Goal: Check status: Verify the current state of an ongoing process or item

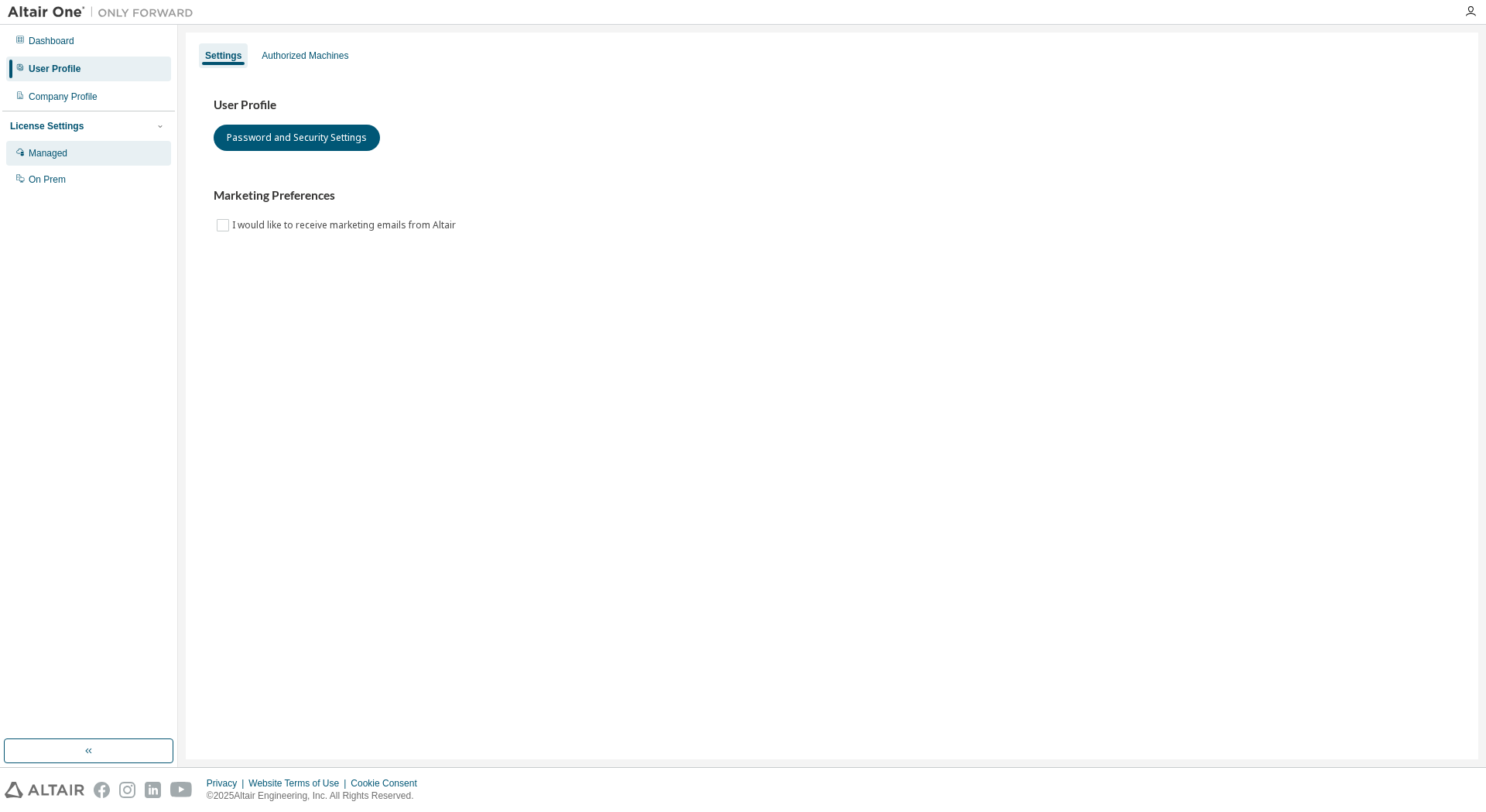
click at [51, 158] on div "Managed" at bounding box center [47, 153] width 38 height 13
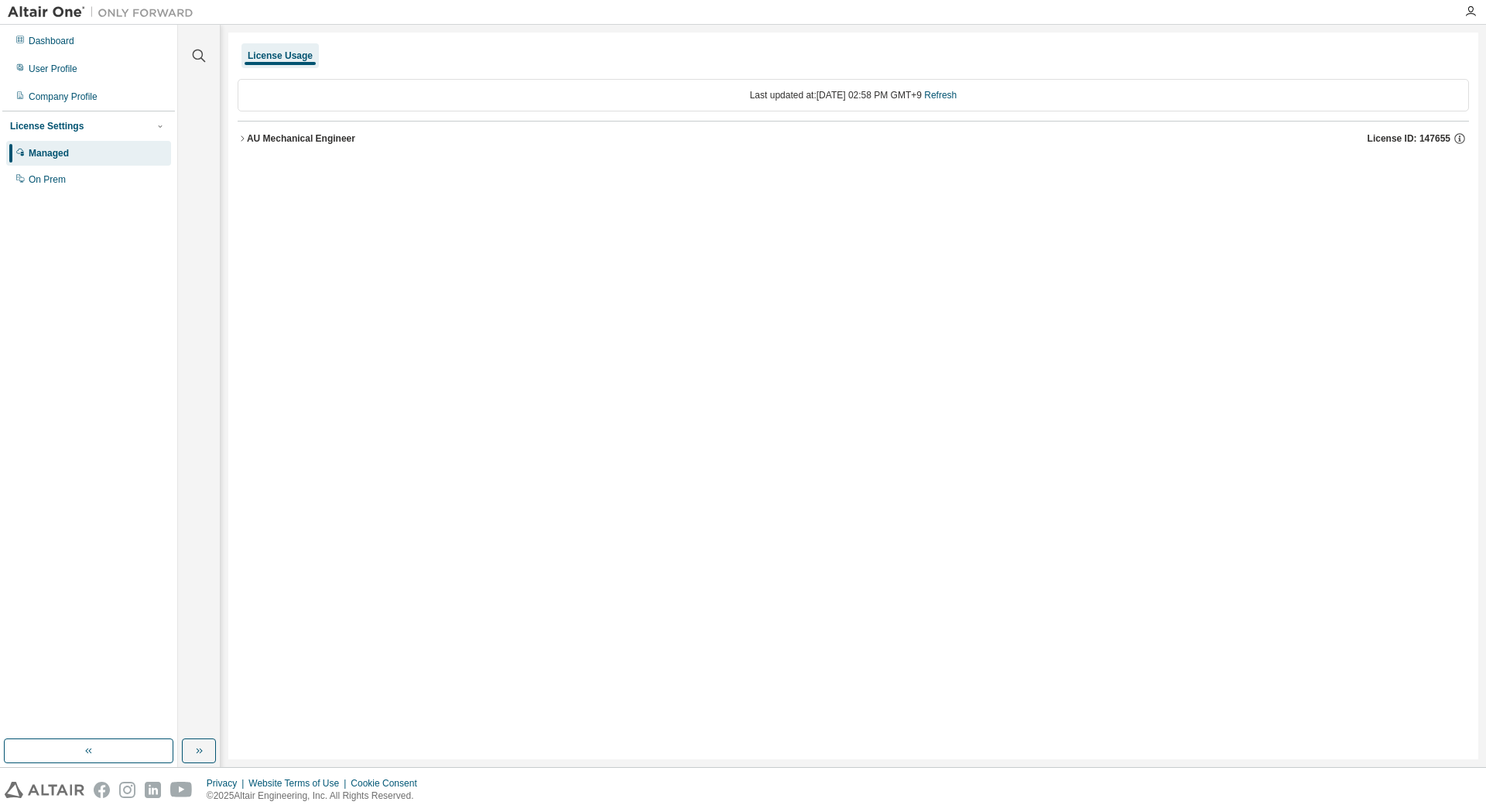
click at [445, 151] on button "AU Mechanical Engineer License ID: 147655" at bounding box center [853, 138] width 1232 height 34
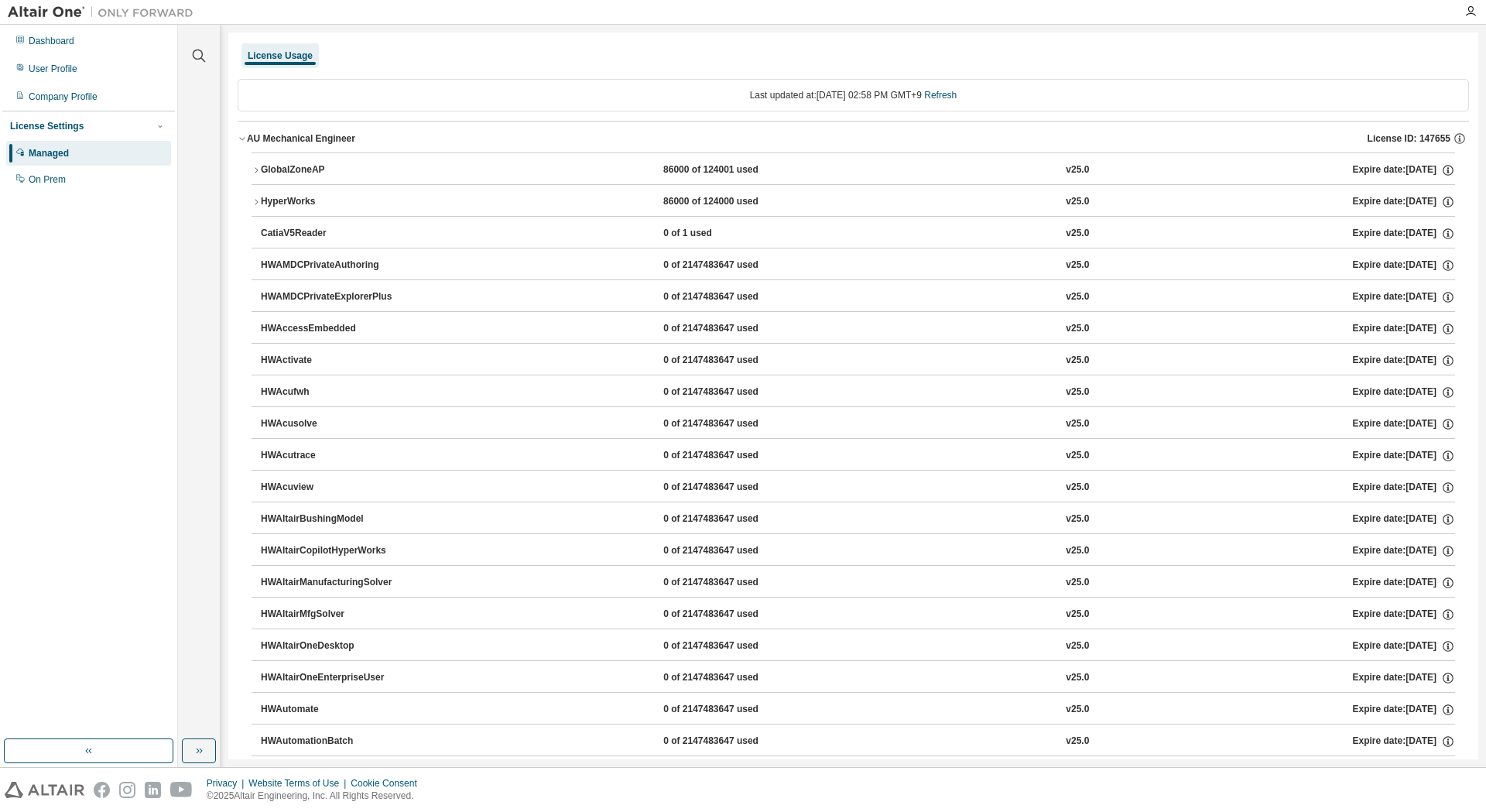
click at [441, 202] on div "HyperWorks 86000 of 124000 used v25.0 Expire date: [DATE]" at bounding box center [858, 202] width 1194 height 14
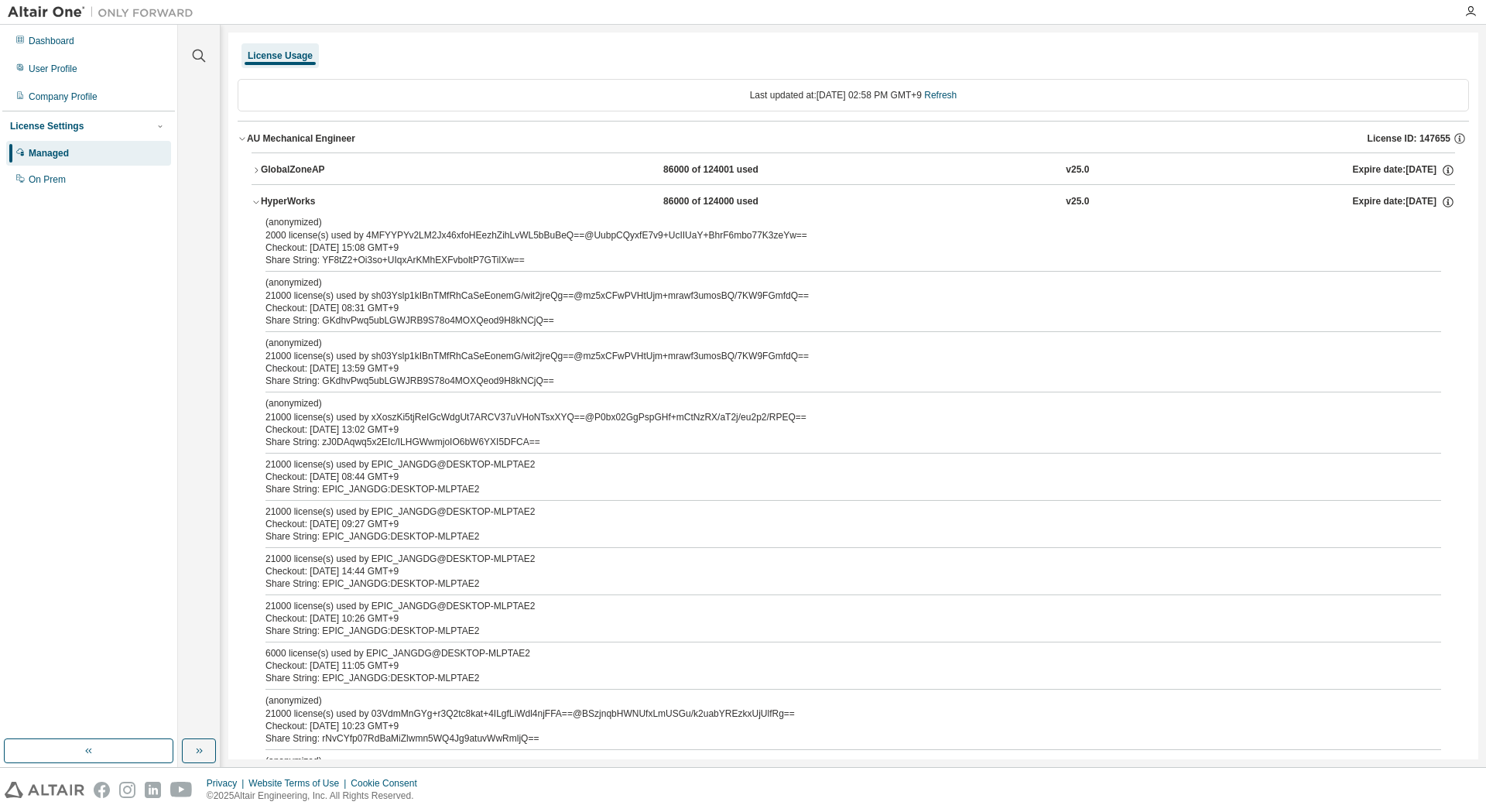
click at [441, 202] on div "HyperWorks 86000 of 124000 used v25.0 Expire date: [DATE]" at bounding box center [858, 202] width 1194 height 14
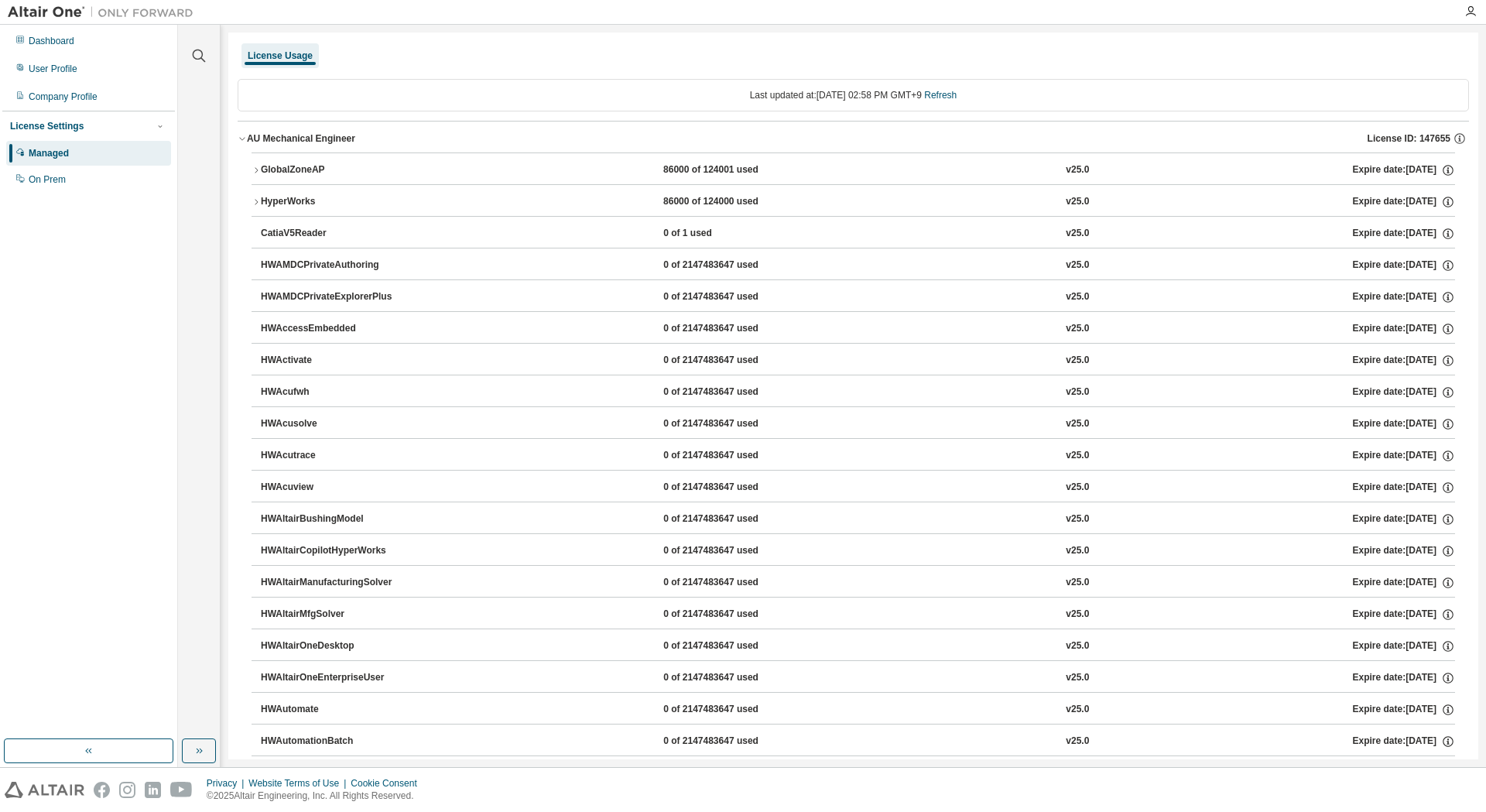
click at [441, 202] on div "HyperWorks 86000 of 124000 used v25.0 Expire date: [DATE]" at bounding box center [858, 202] width 1194 height 14
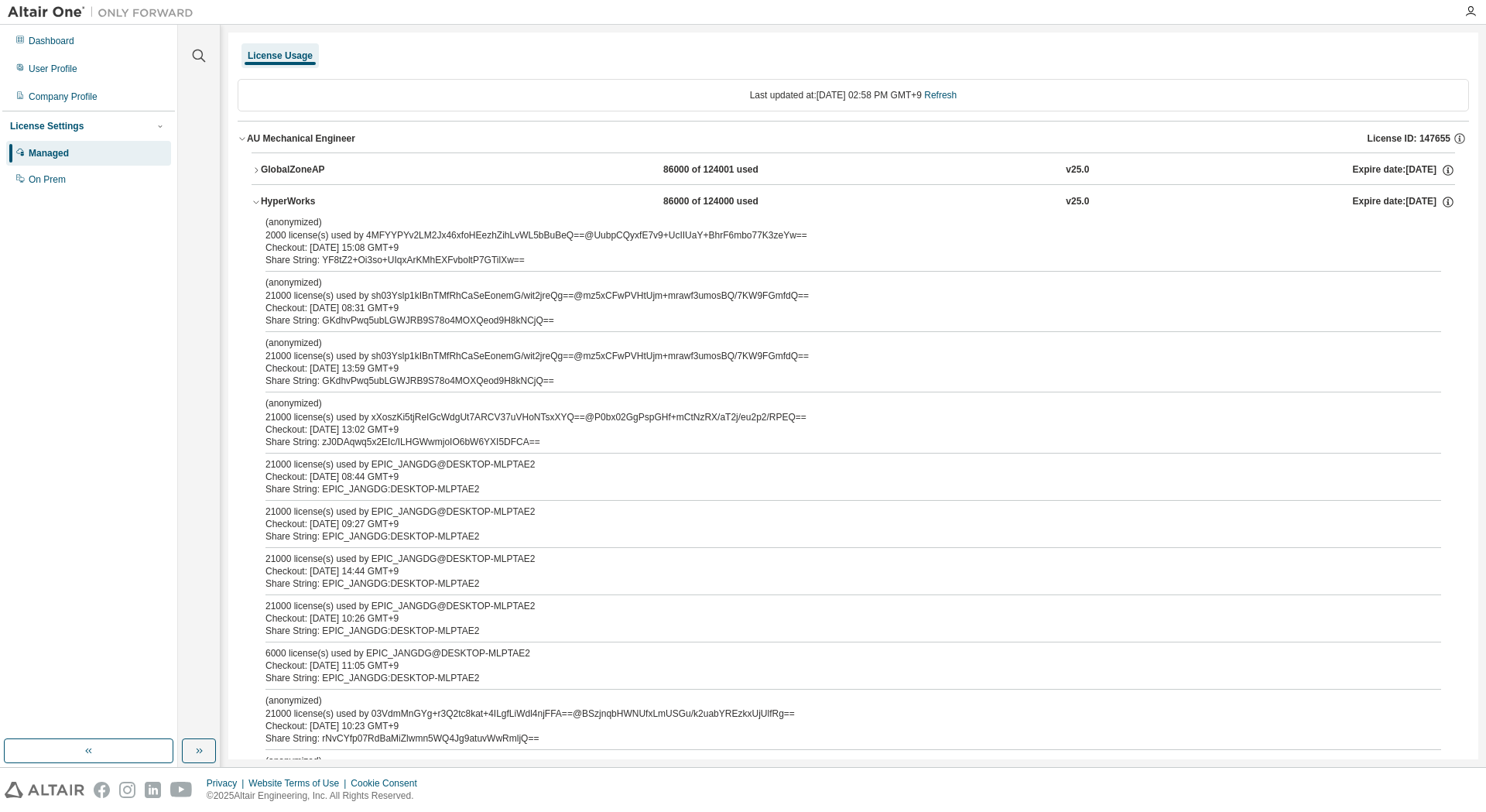
click at [441, 202] on div "HyperWorks 86000 of 124000 used v25.0 Expire date: [DATE]" at bounding box center [858, 202] width 1194 height 14
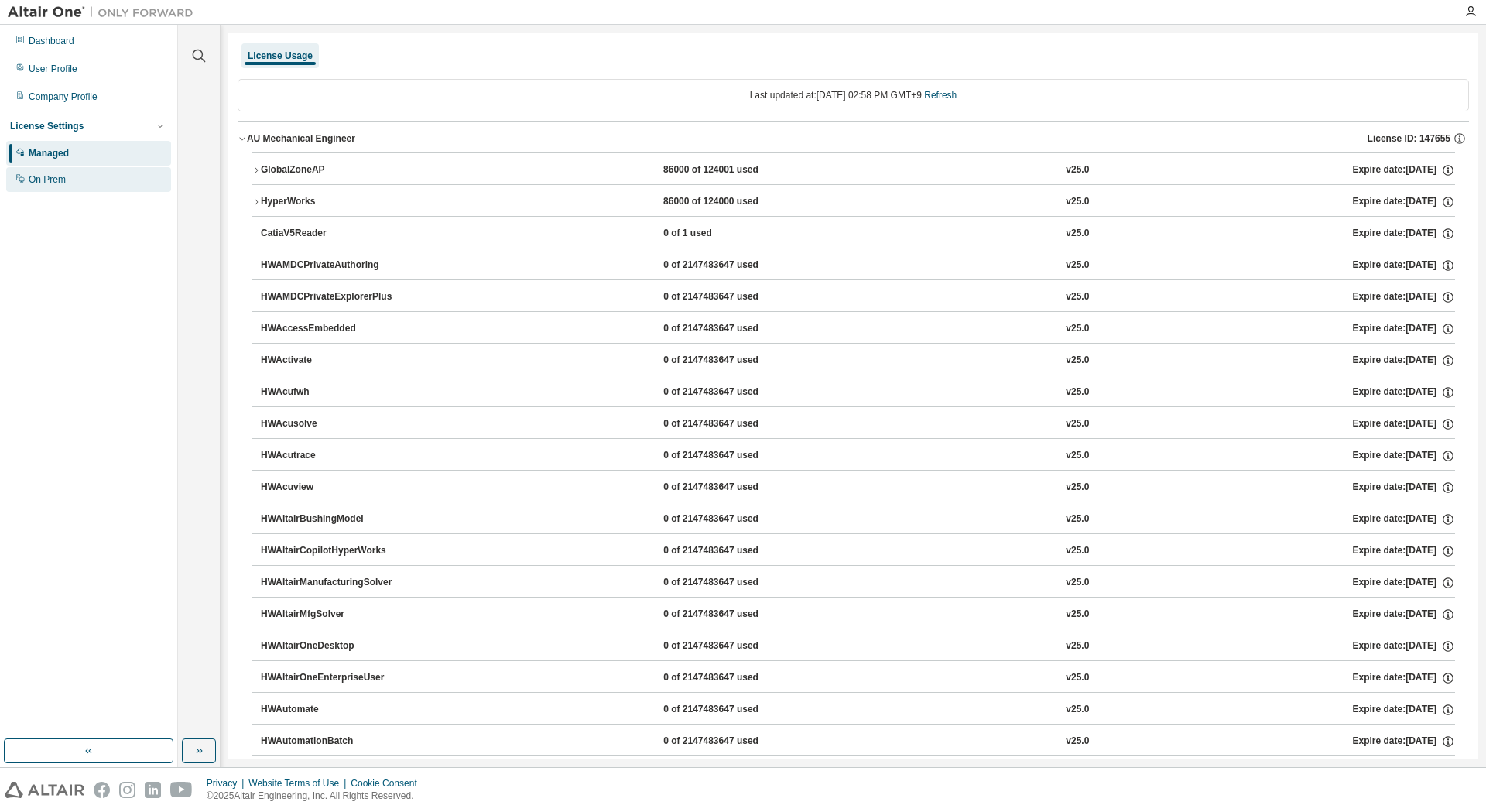
click at [79, 177] on div "On Prem" at bounding box center [89, 180] width 165 height 25
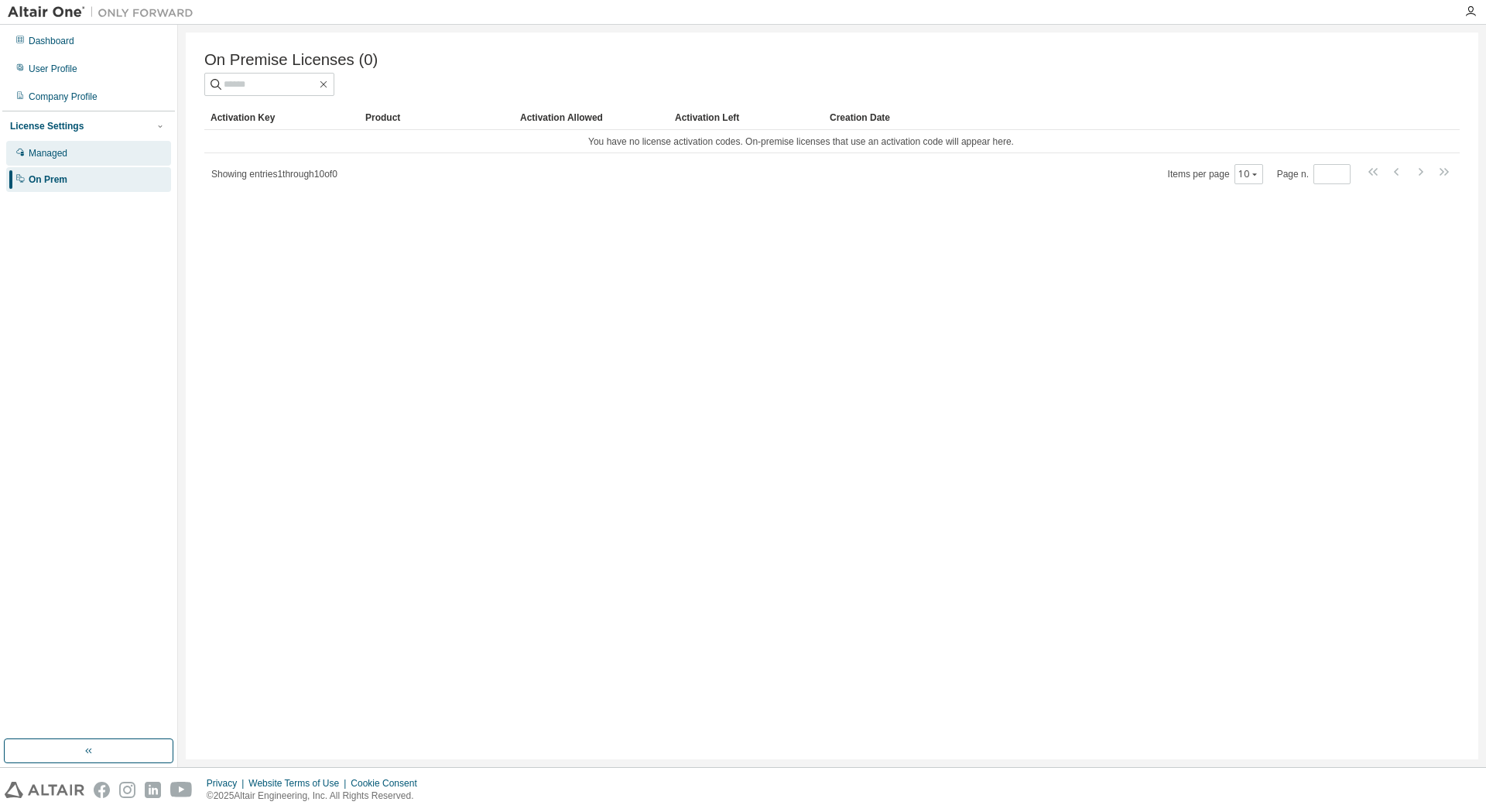
click at [84, 159] on div "Managed" at bounding box center [89, 153] width 165 height 25
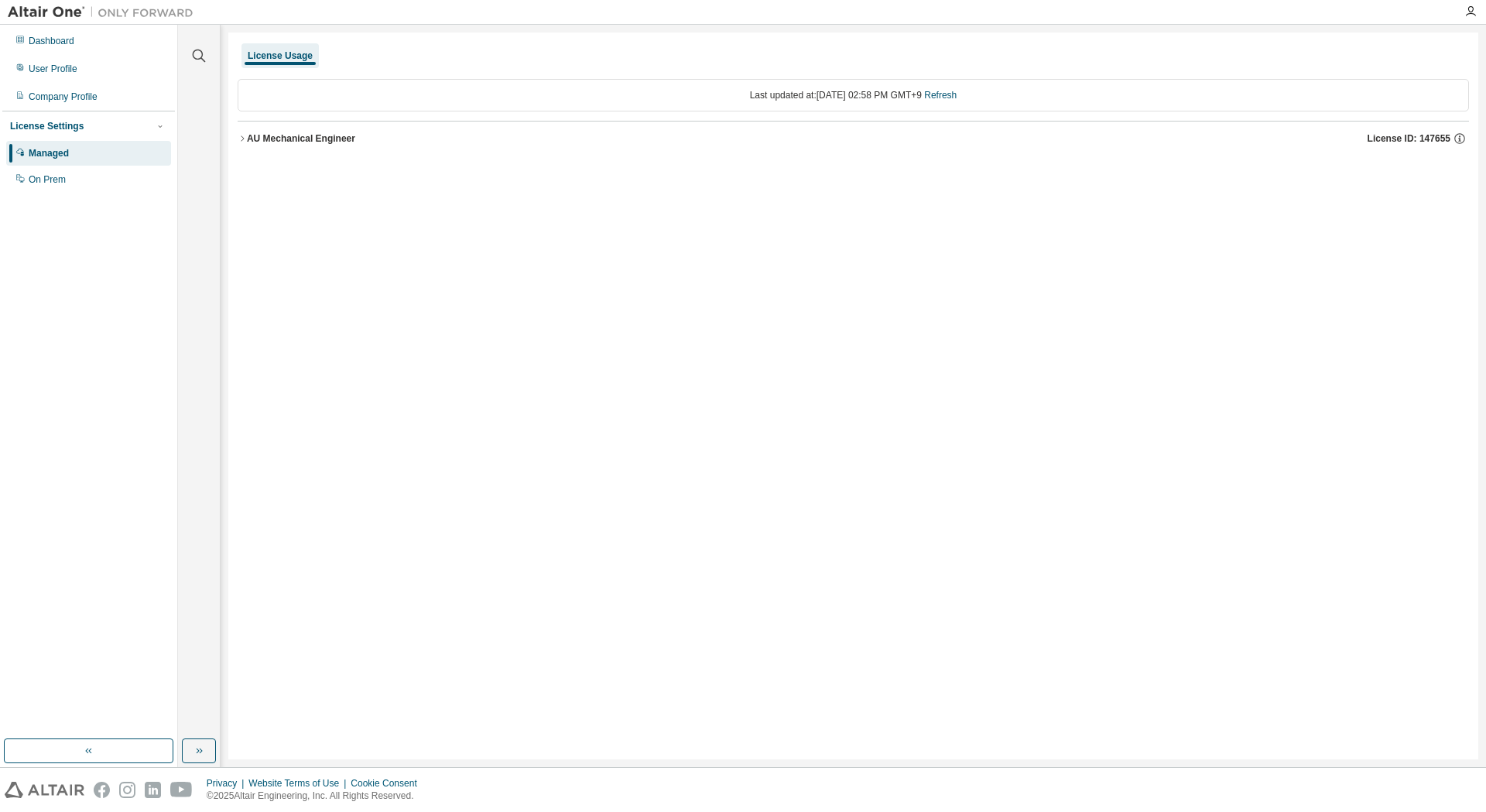
click at [45, 16] on img at bounding box center [104, 13] width 193 height 16
click at [1464, 8] on icon "button" at bounding box center [1470, 12] width 13 height 13
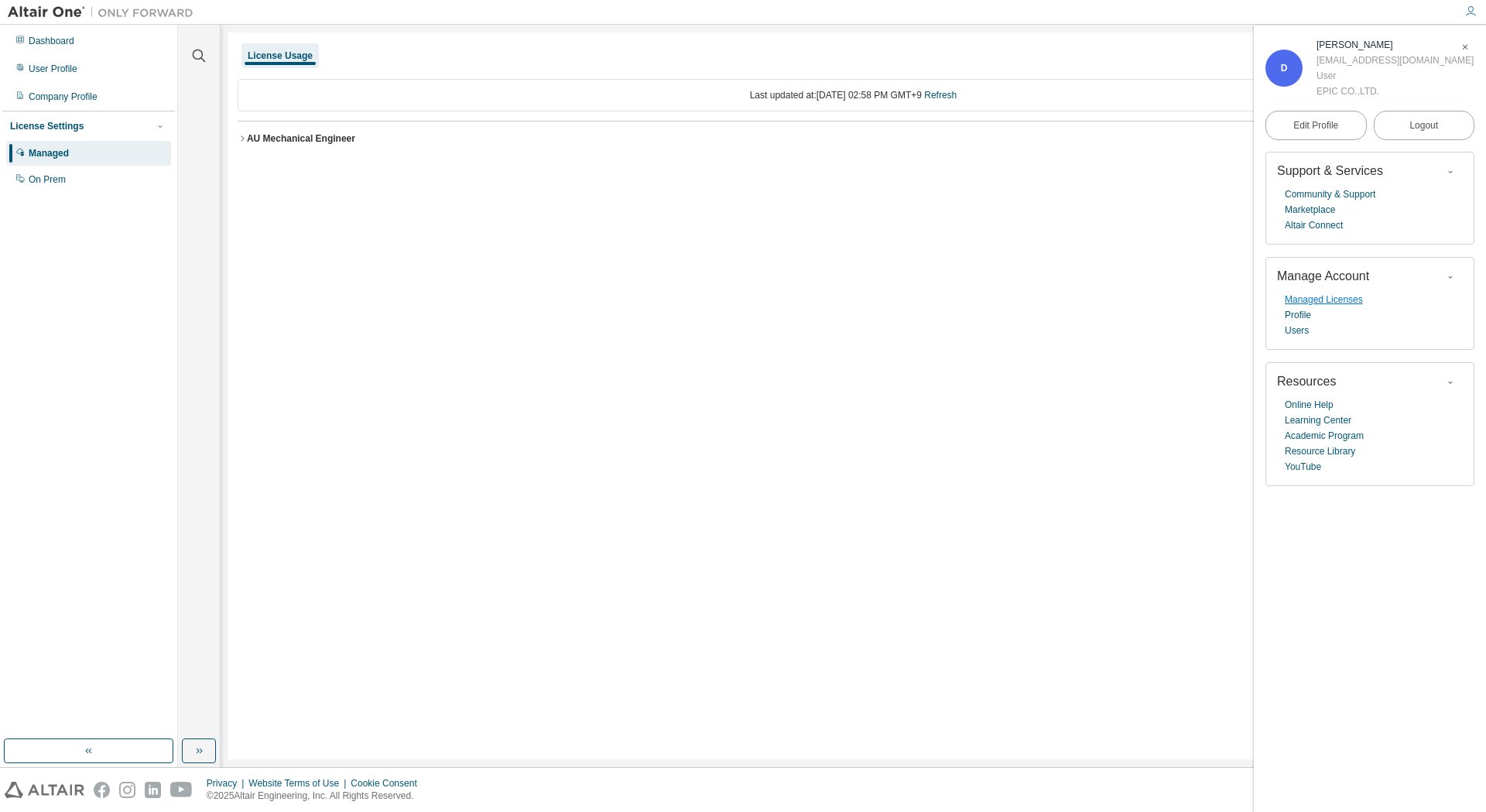
click at [1340, 305] on link "Managed Licenses" at bounding box center [1324, 299] width 79 height 16
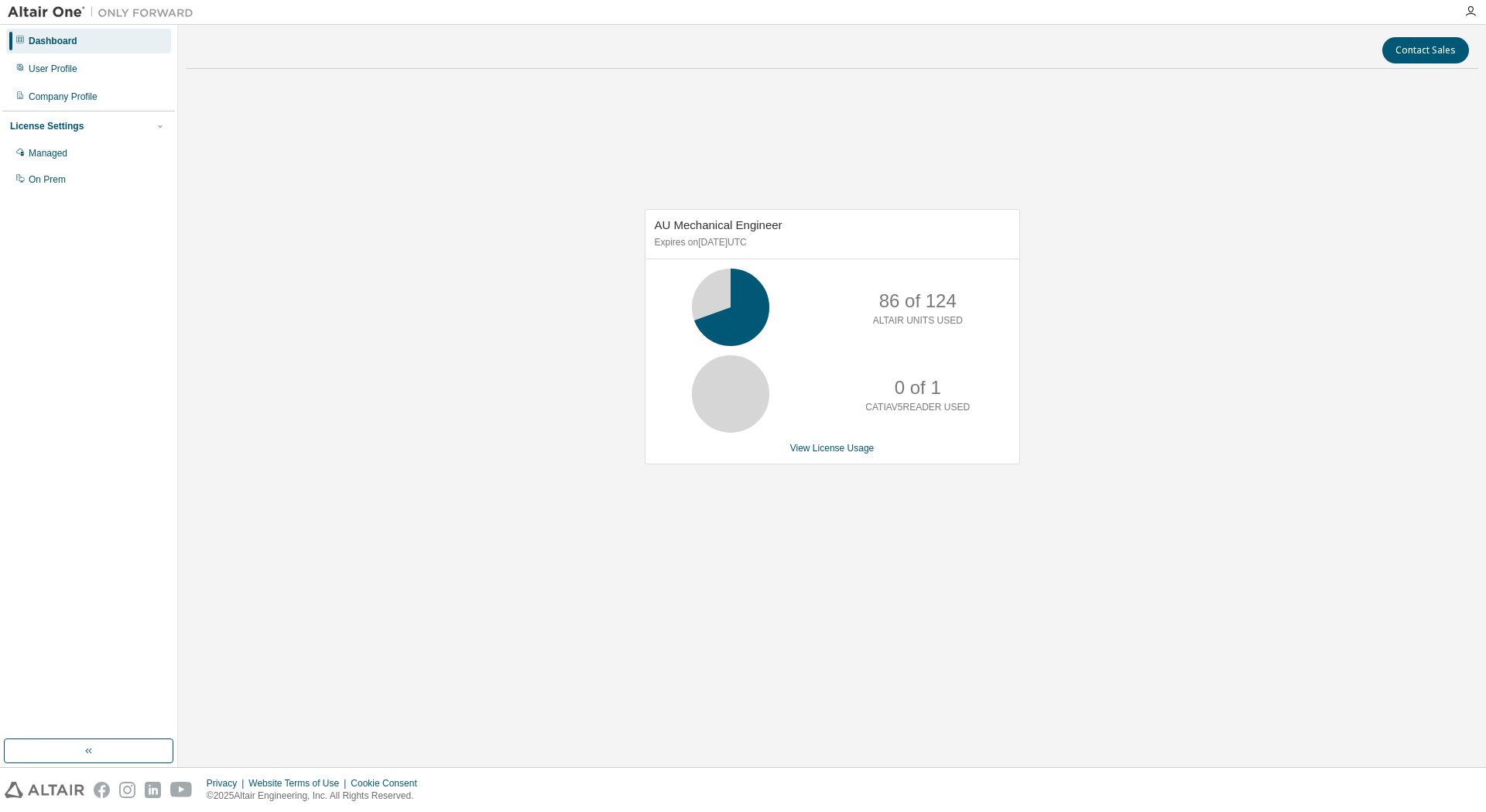
click at [953, 218] on div "AU Mechanical Engineer Expires on October 20, 2025 UTC" at bounding box center [833, 234] width 374 height 49
click at [946, 218] on div "AU Mechanical Engineer Expires on October 20, 2025 UTC" at bounding box center [833, 234] width 374 height 49
click at [887, 148] on div "AU Mechanical Engineer Expires on October 20, 2025 UTC 86 of 124 ALTAIR UNITS U…" at bounding box center [831, 345] width 1292 height 528
click at [1045, 159] on div "AU Mechanical Engineer Expires on October 20, 2025 UTC 86 of 124 ALTAIR UNITS U…" at bounding box center [831, 345] width 1292 height 528
click at [1015, 152] on div "AU Mechanical Engineer Expires on October 20, 2025 UTC 86 of 124 ALTAIR UNITS U…" at bounding box center [831, 345] width 1292 height 528
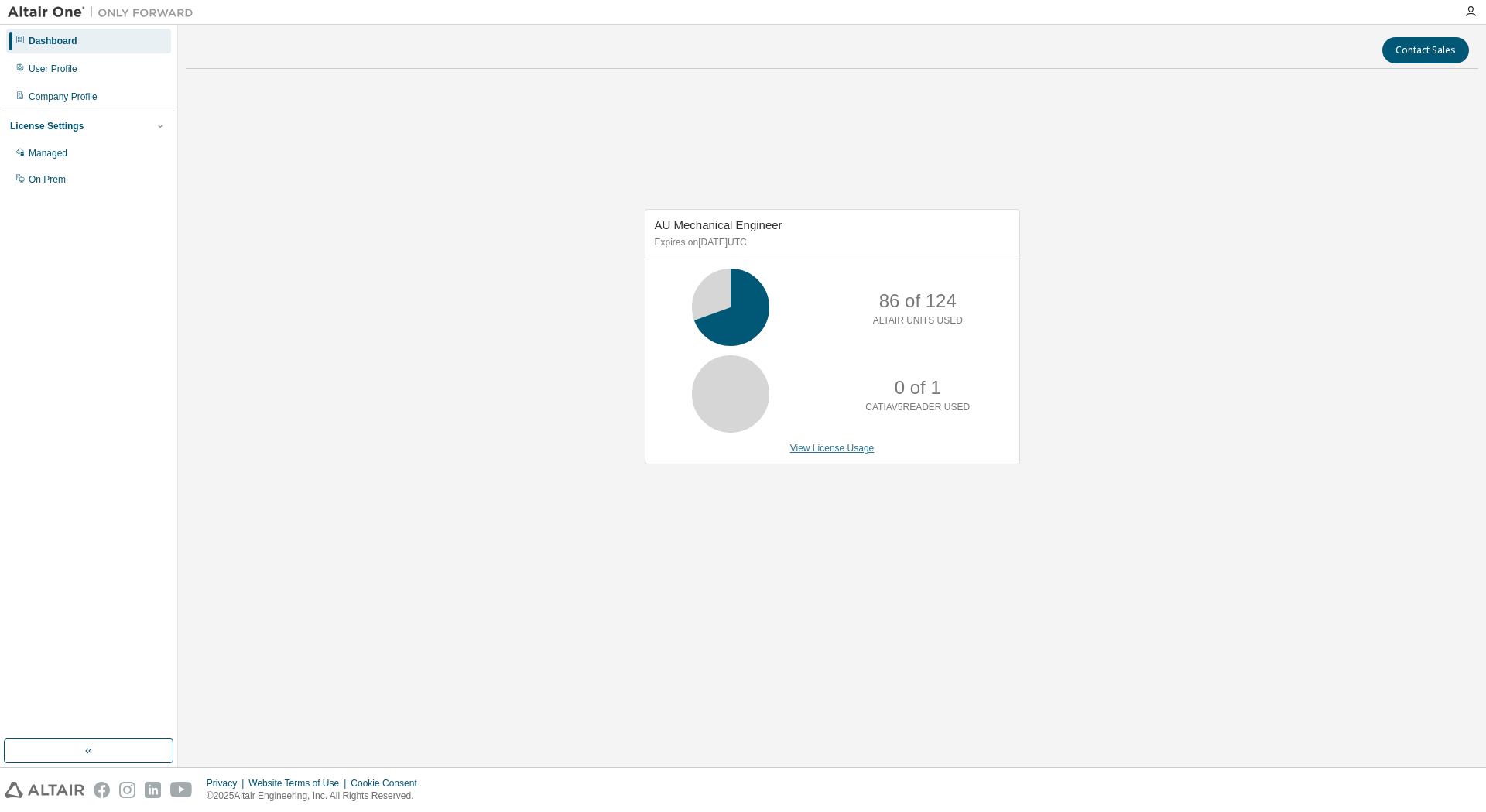
click at [807, 452] on link "View License Usage" at bounding box center [832, 448] width 84 height 11
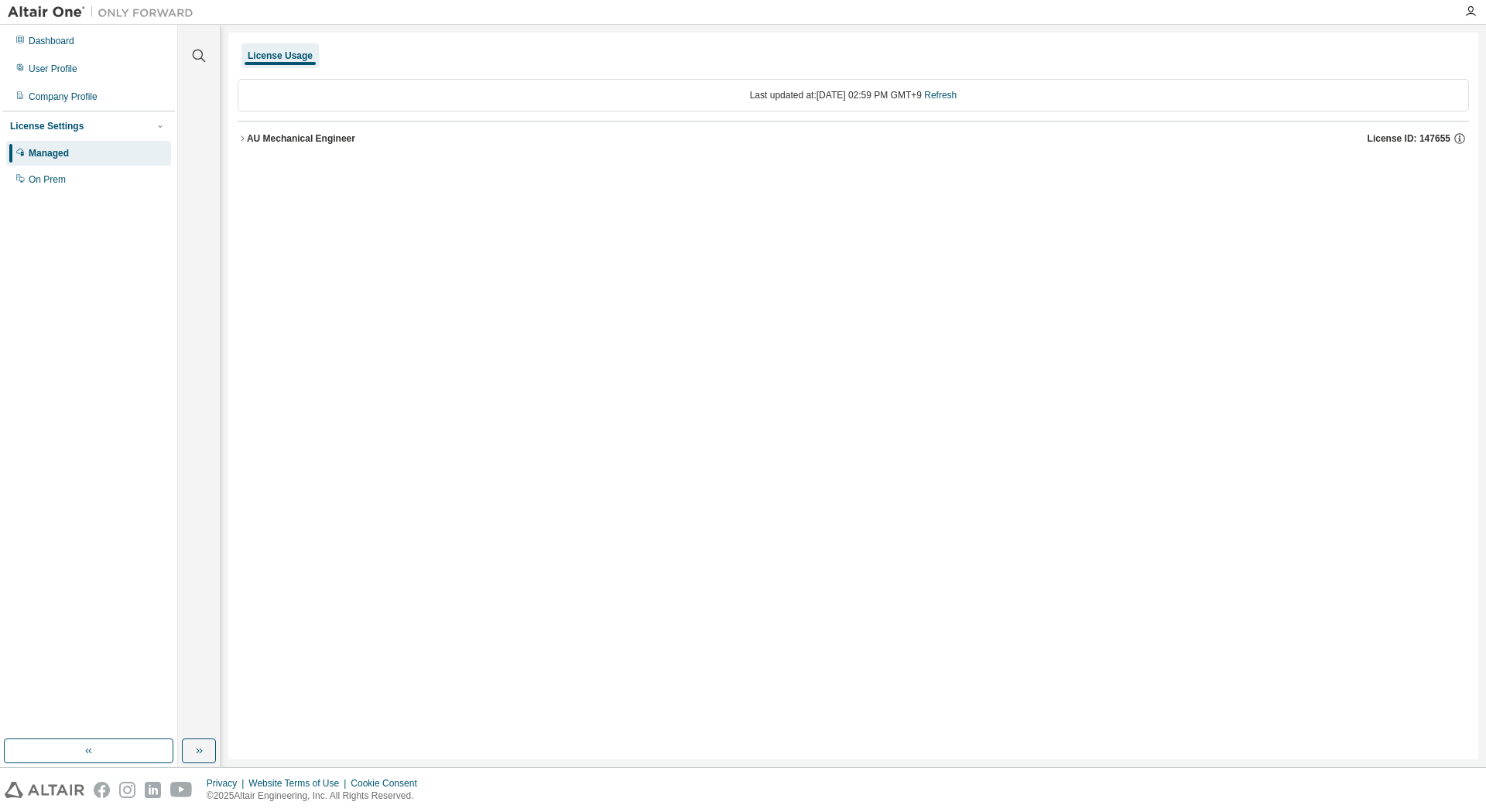
click at [240, 144] on button "AU Mechanical Engineer License ID: 147655" at bounding box center [853, 138] width 1232 height 34
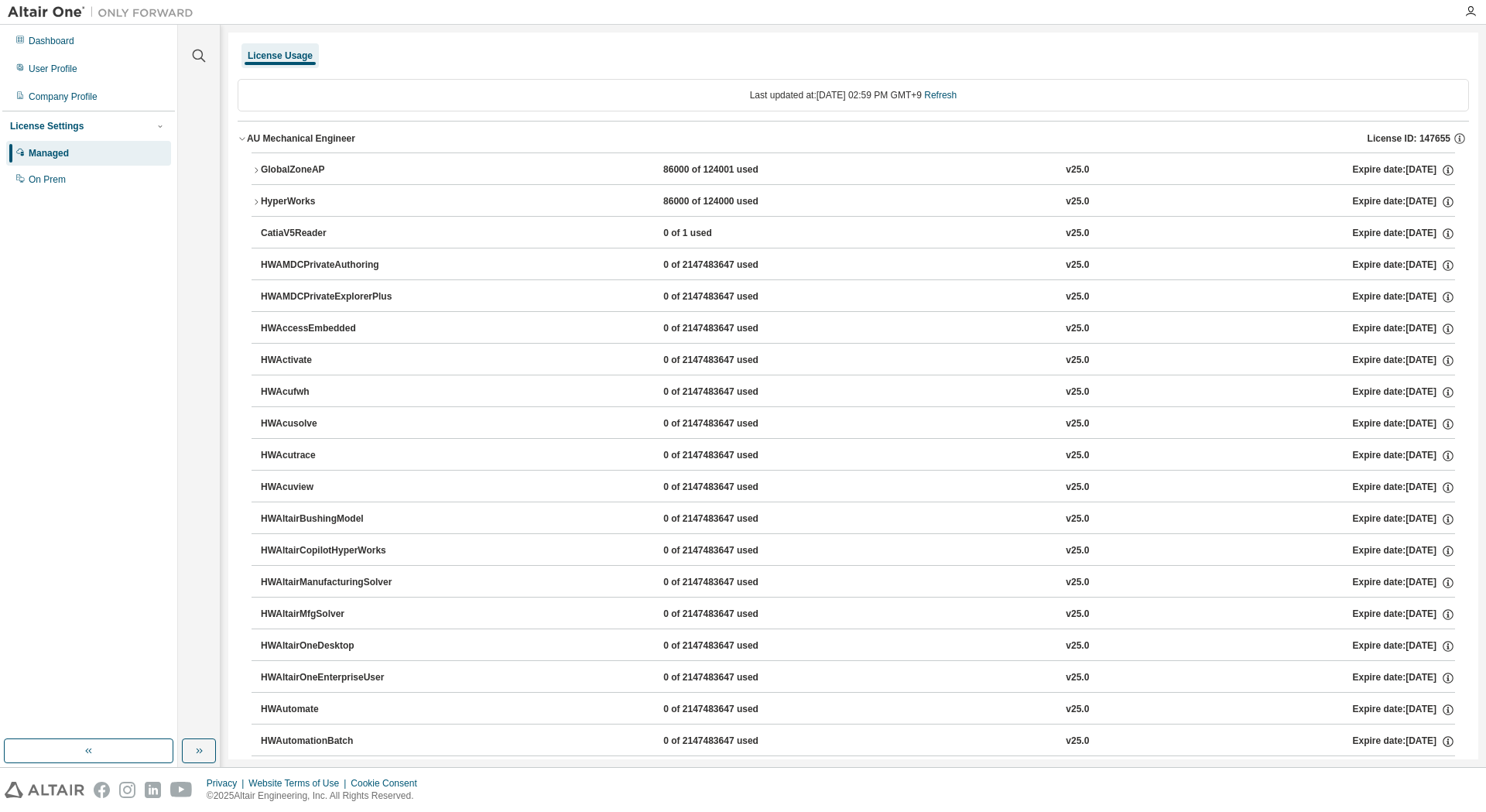
scroll to position [78, 0]
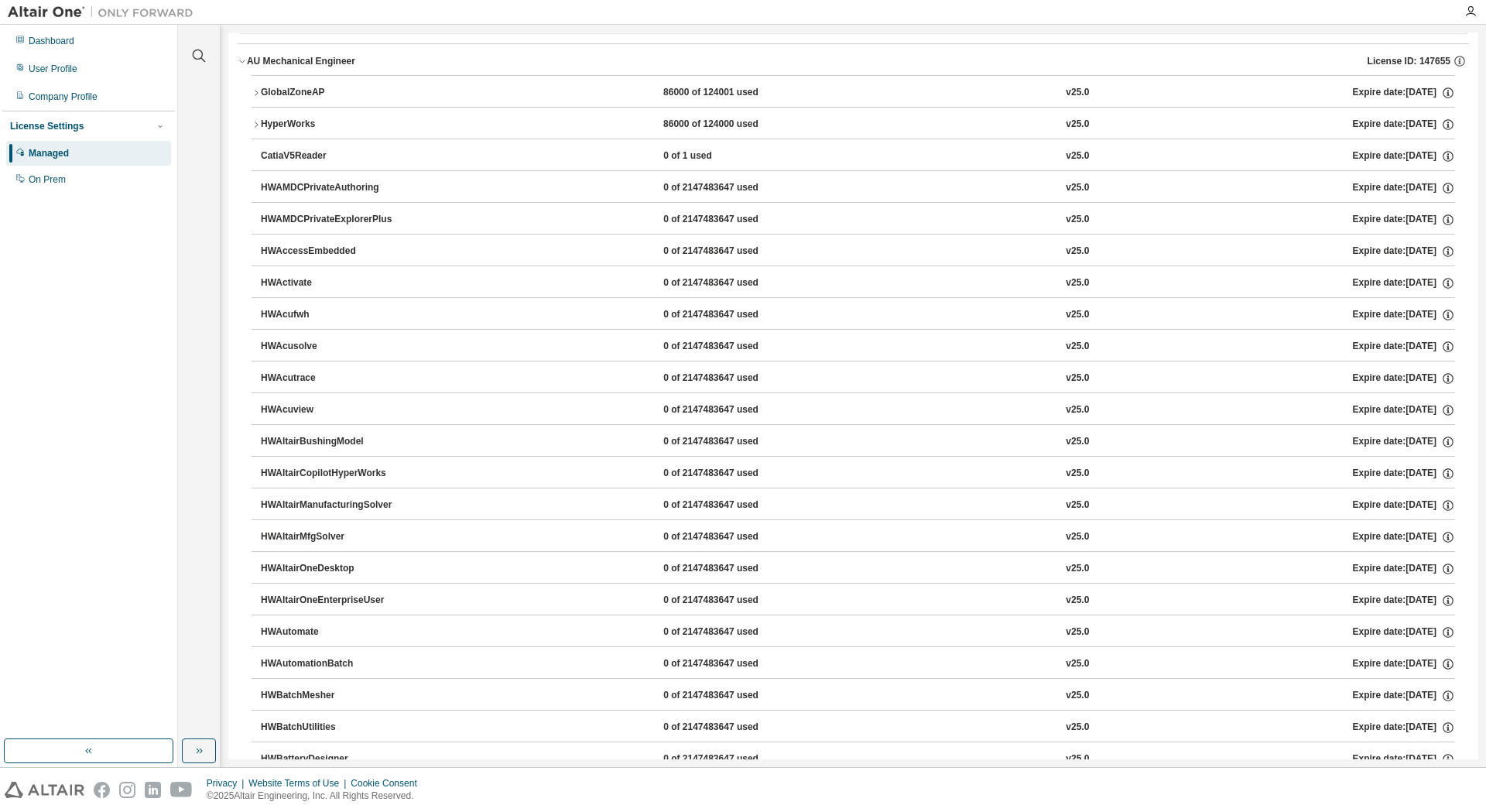
click at [262, 125] on div "HyperWorks" at bounding box center [330, 125] width 139 height 14
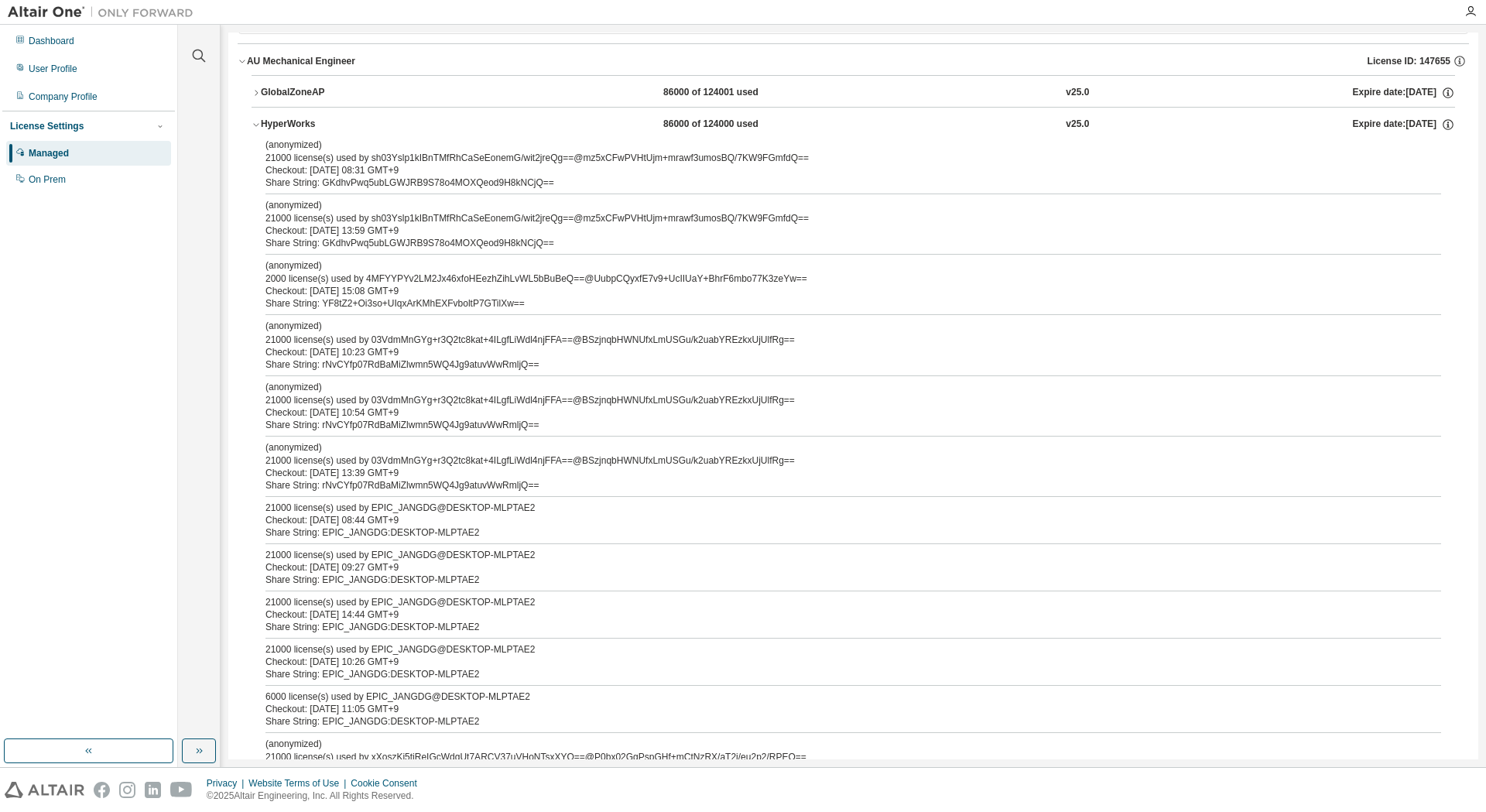
click at [261, 116] on button "HyperWorks 86000 of 124000 used v25.0 Expire date: [DATE]" at bounding box center [853, 124] width 1203 height 34
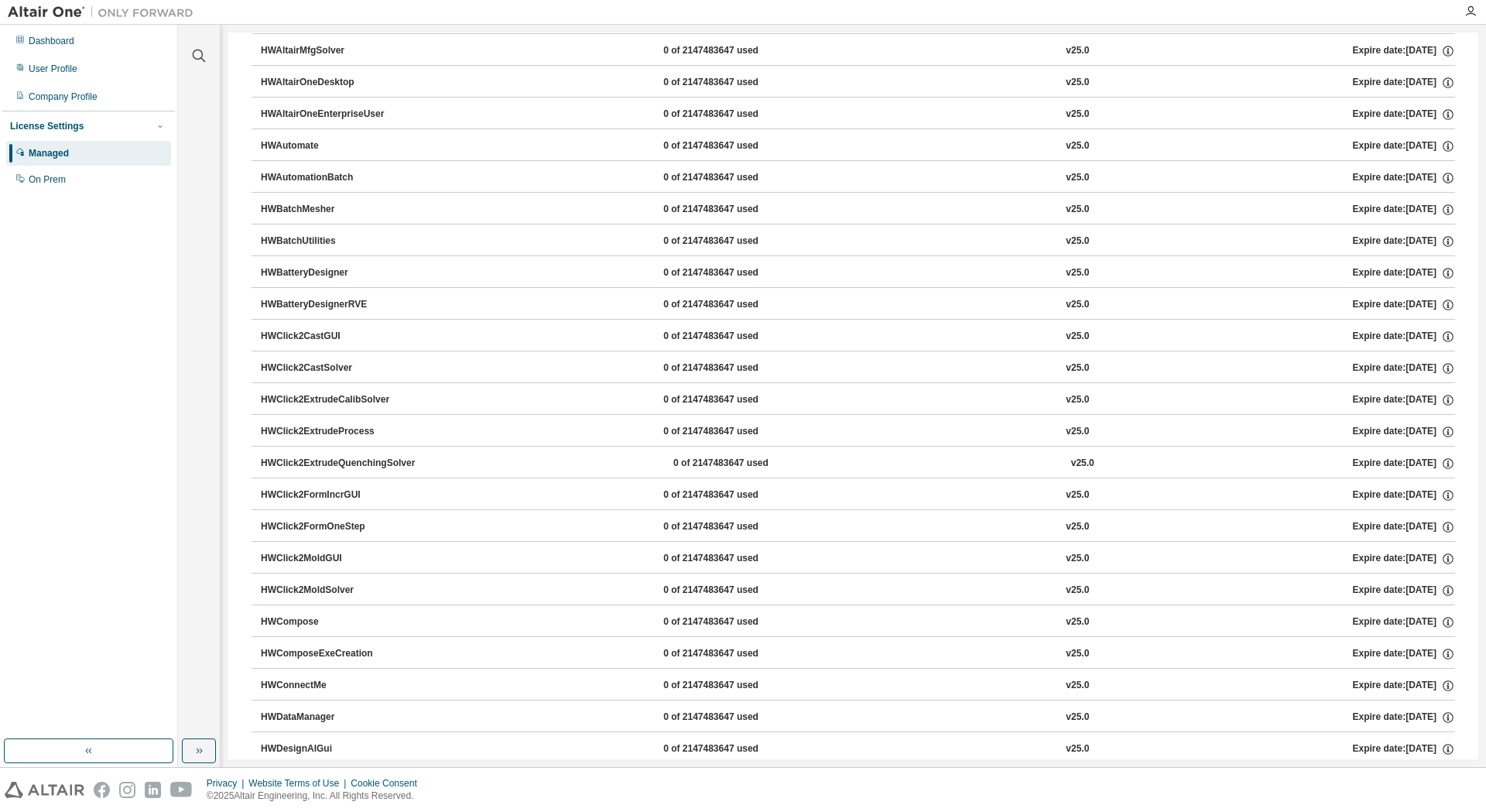
scroll to position [0, 0]
